Goal: Use online tool/utility: Use online tool/utility

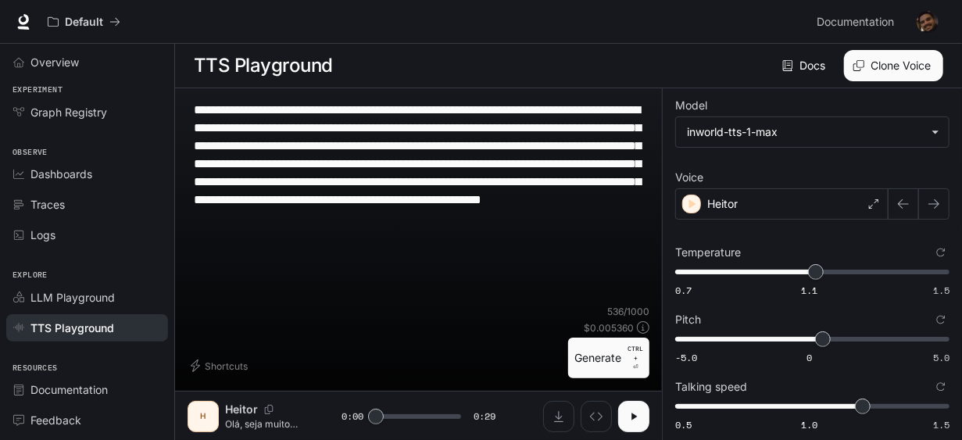
scroll to position [25, 0]
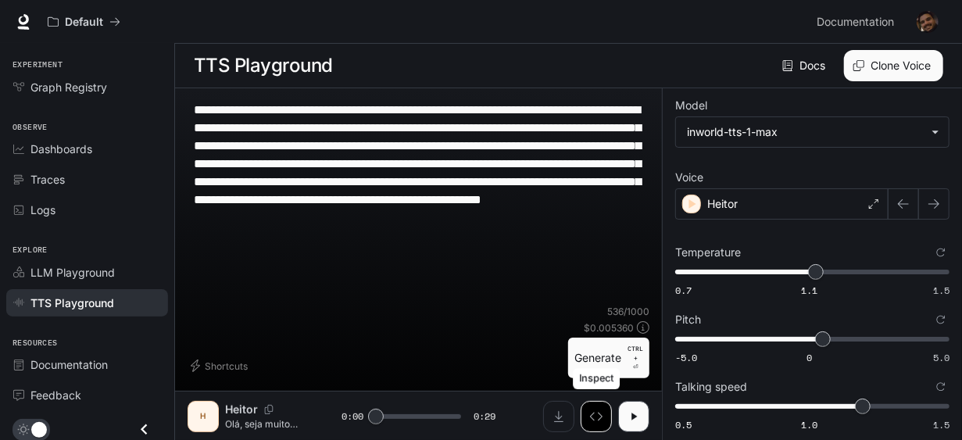
click at [596, 420] on icon "Inspect" at bounding box center [596, 416] width 13 height 13
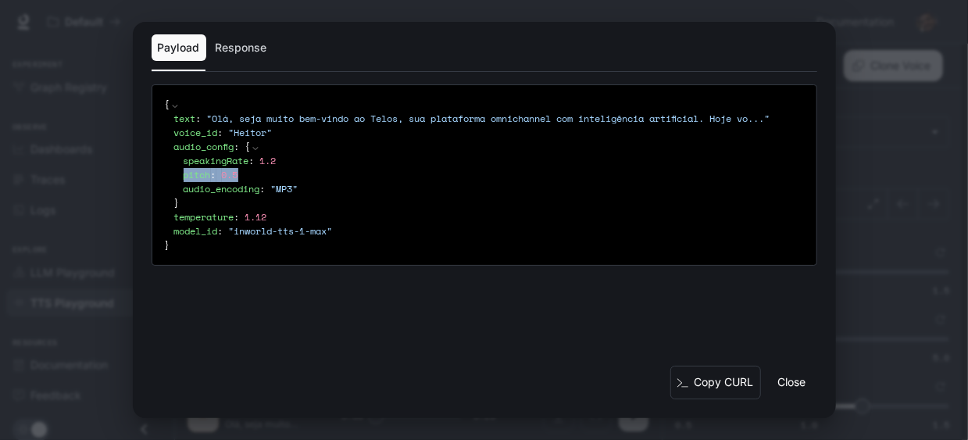
drag, startPoint x: 256, startPoint y: 178, endPoint x: 176, endPoint y: 177, distance: 79.7
click at [176, 177] on div "speakingRate : 1.2 pitch : 0.5 audio_encoding : " MP3 "" at bounding box center [489, 175] width 630 height 42
click at [257, 181] on div "pitch : 0.5" at bounding box center [494, 175] width 621 height 14
drag, startPoint x: 371, startPoint y: 191, endPoint x: 107, endPoint y: 157, distance: 266.3
click at [107, 157] on div "Payload Response { text : " Olá, seja muito bem-vindo ao Telos, sua plataforma …" at bounding box center [484, 220] width 968 height 440
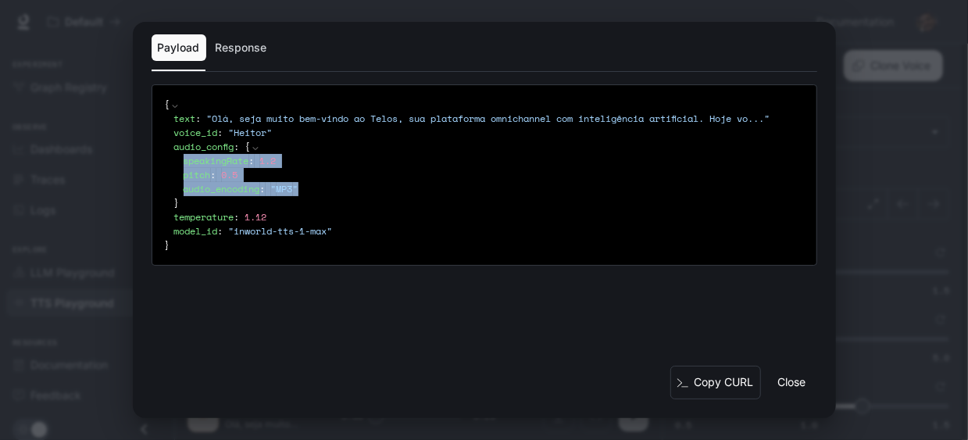
click at [232, 188] on span "audio_encoding" at bounding box center [222, 188] width 77 height 13
click at [227, 175] on span "0.5" at bounding box center [230, 174] width 16 height 13
click at [282, 177] on div "pitch : 0.5" at bounding box center [494, 175] width 621 height 14
drag, startPoint x: 275, startPoint y: 177, endPoint x: 98, endPoint y: 161, distance: 178.1
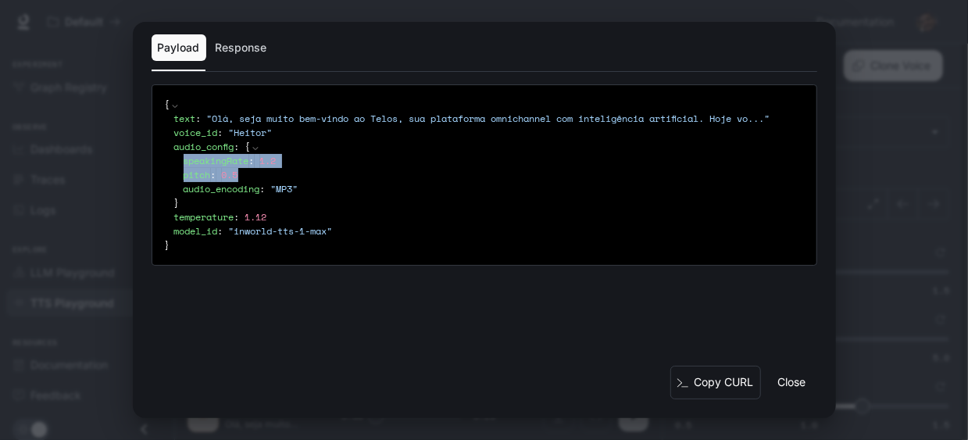
click at [98, 161] on div "Payload Response { text : " Olá, seja muito bem-vindo ao Telos, sua plataforma …" at bounding box center [484, 220] width 968 height 440
copy div "speakingRate : 1.2 pitch : 0.5"
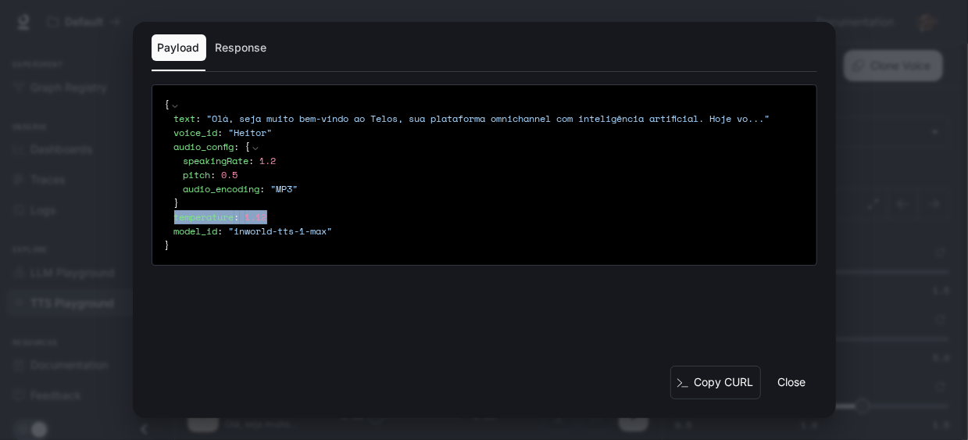
drag, startPoint x: 175, startPoint y: 221, endPoint x: 287, endPoint y: 219, distance: 111.8
click at [287, 219] on div "temperature : 1.12" at bounding box center [489, 217] width 630 height 14
copy div "temperature : 1.12"
click at [874, 141] on div "Payload Response { text : " Olá, seja muito bem-vindo ao Telos, sua plataforma …" at bounding box center [484, 220] width 968 height 440
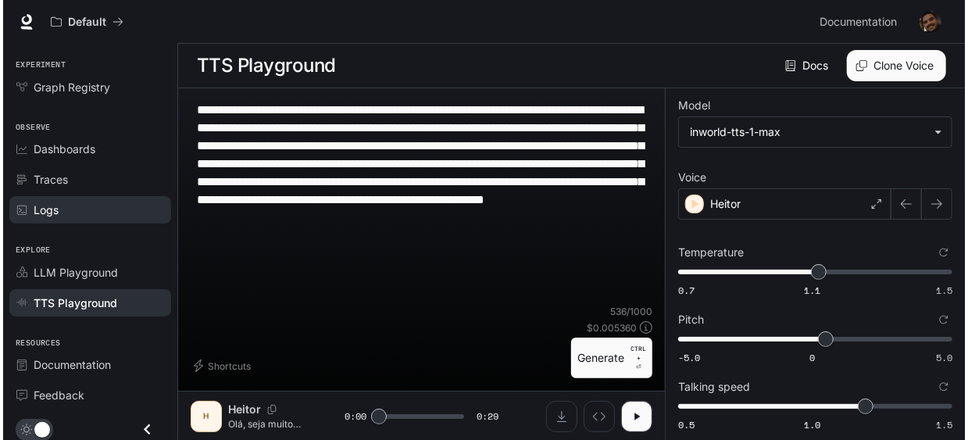
scroll to position [0, 0]
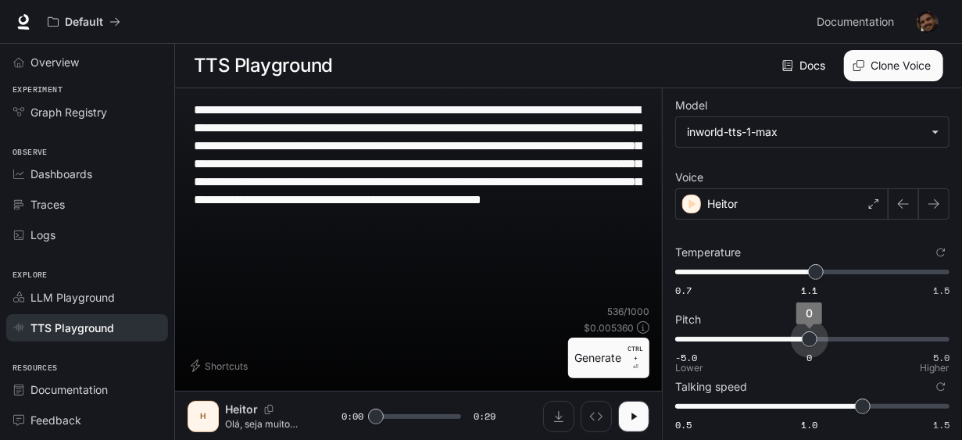
drag, startPoint x: 820, startPoint y: 341, endPoint x: 811, endPoint y: 341, distance: 9.4
click at [811, 341] on span "0" at bounding box center [810, 339] width 16 height 16
type input "****"
drag, startPoint x: 806, startPoint y: 338, endPoint x: 796, endPoint y: 338, distance: 9.4
click at [796, 338] on span "-0.5" at bounding box center [797, 339] width 16 height 16
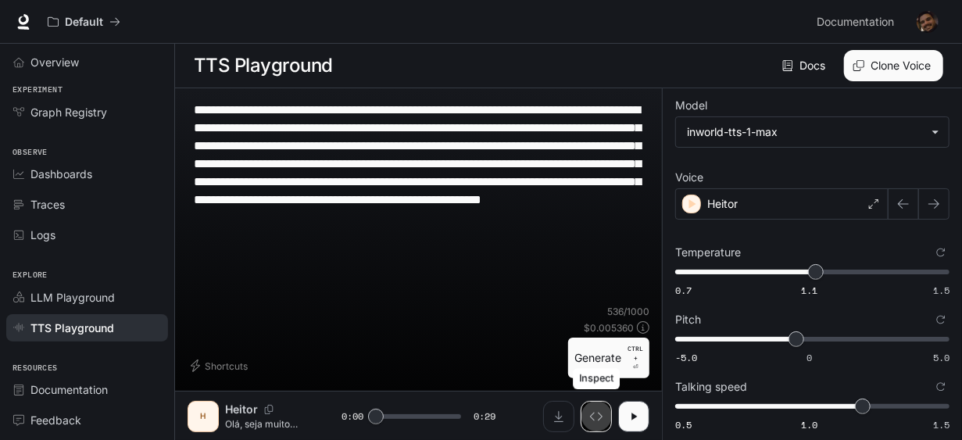
click at [600, 412] on icon "Inspect" at bounding box center [596, 416] width 13 height 13
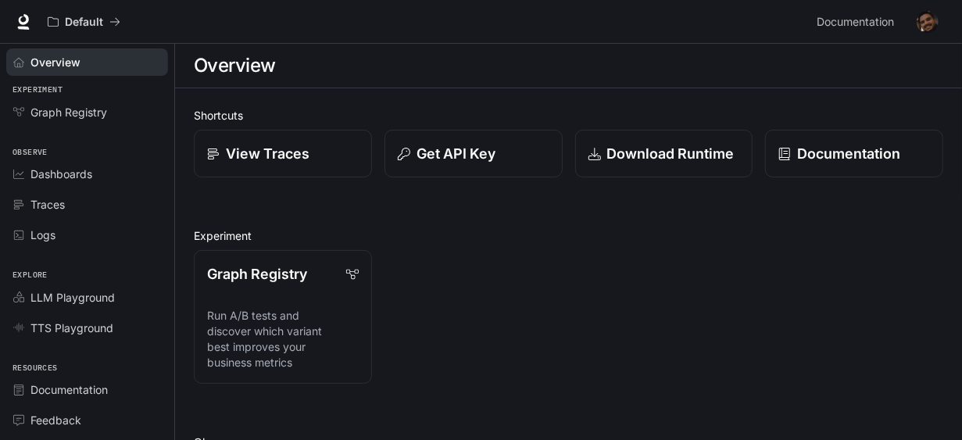
click at [928, 29] on img "button" at bounding box center [928, 22] width 22 height 22
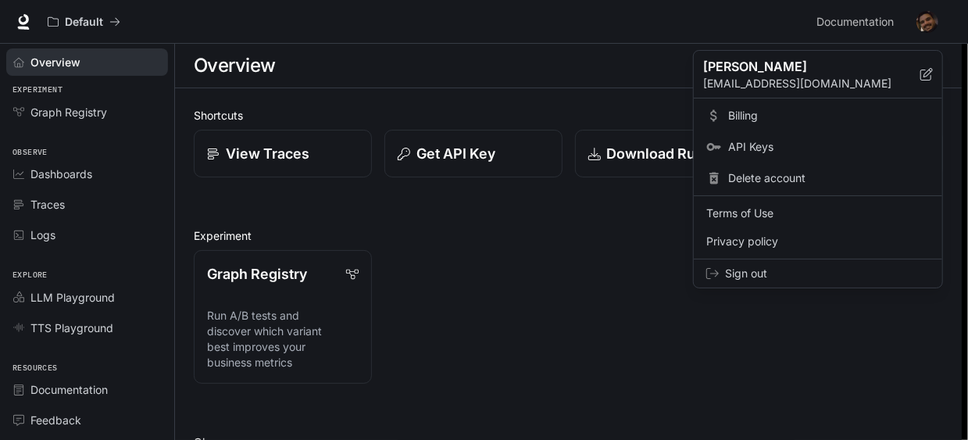
click at [277, 149] on div at bounding box center [484, 220] width 968 height 440
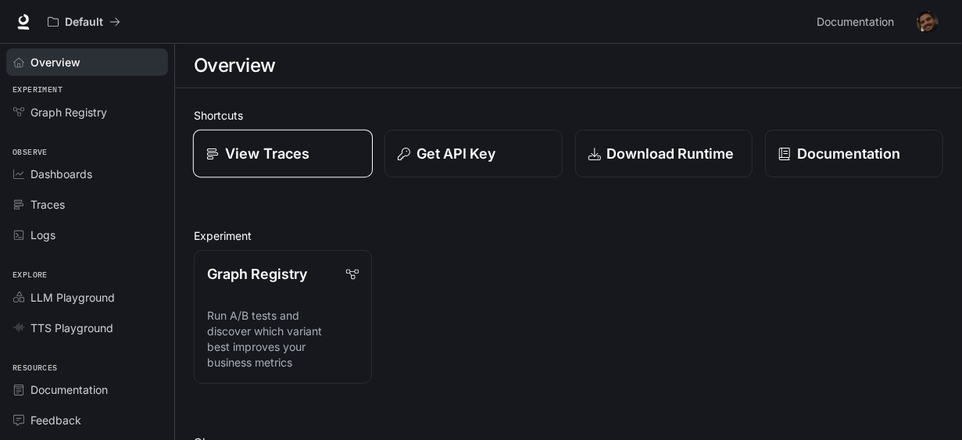
click at [287, 148] on p "View Traces" at bounding box center [267, 153] width 84 height 21
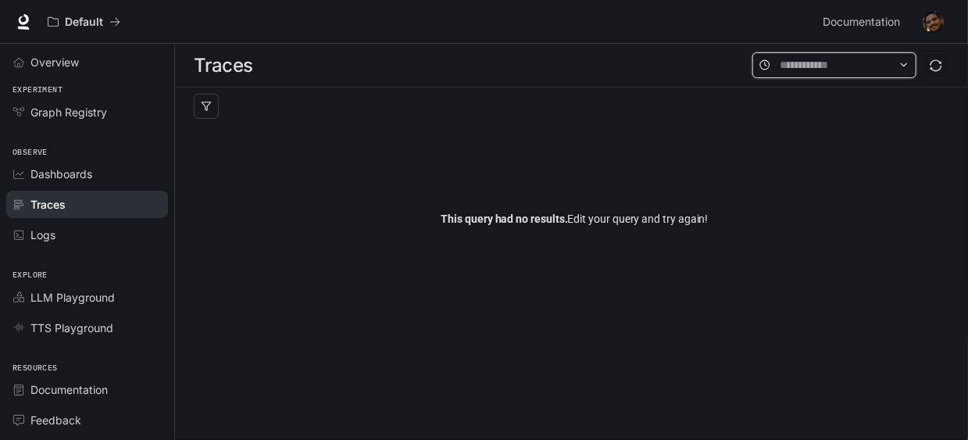
click at [850, 63] on input "text" at bounding box center [834, 64] width 109 height 17
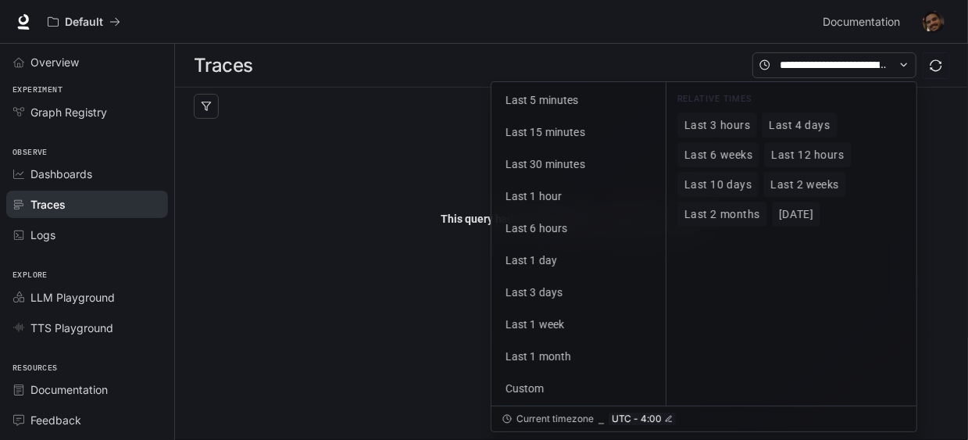
click at [932, 68] on icon "sync" at bounding box center [937, 65] width 12 height 12
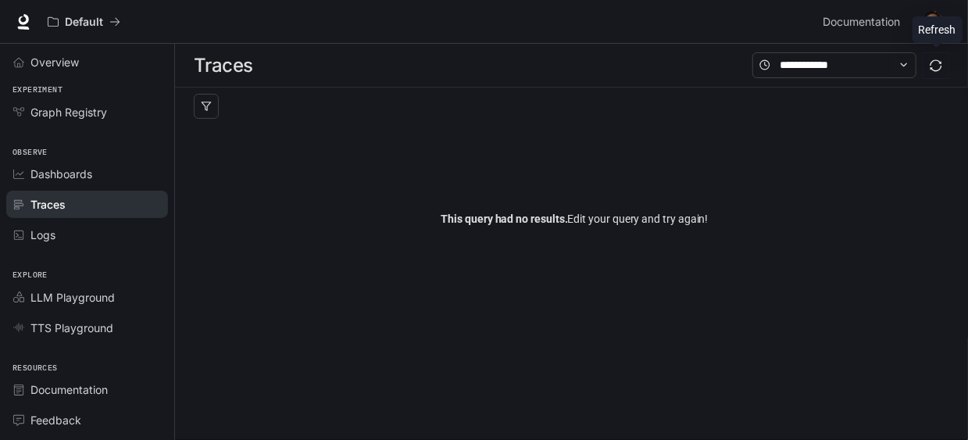
click at [932, 68] on icon "sync" at bounding box center [937, 65] width 12 height 12
